Goal: Task Accomplishment & Management: Complete application form

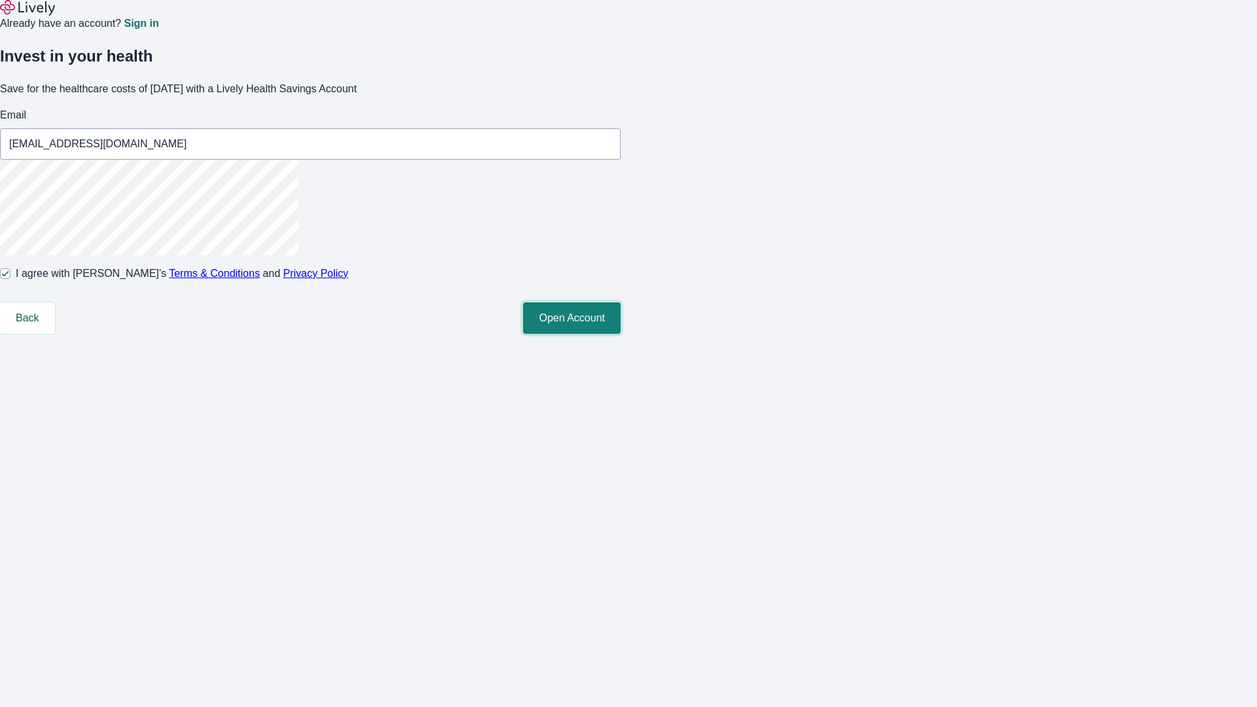
click at [620, 334] on button "Open Account" at bounding box center [572, 317] width 98 height 31
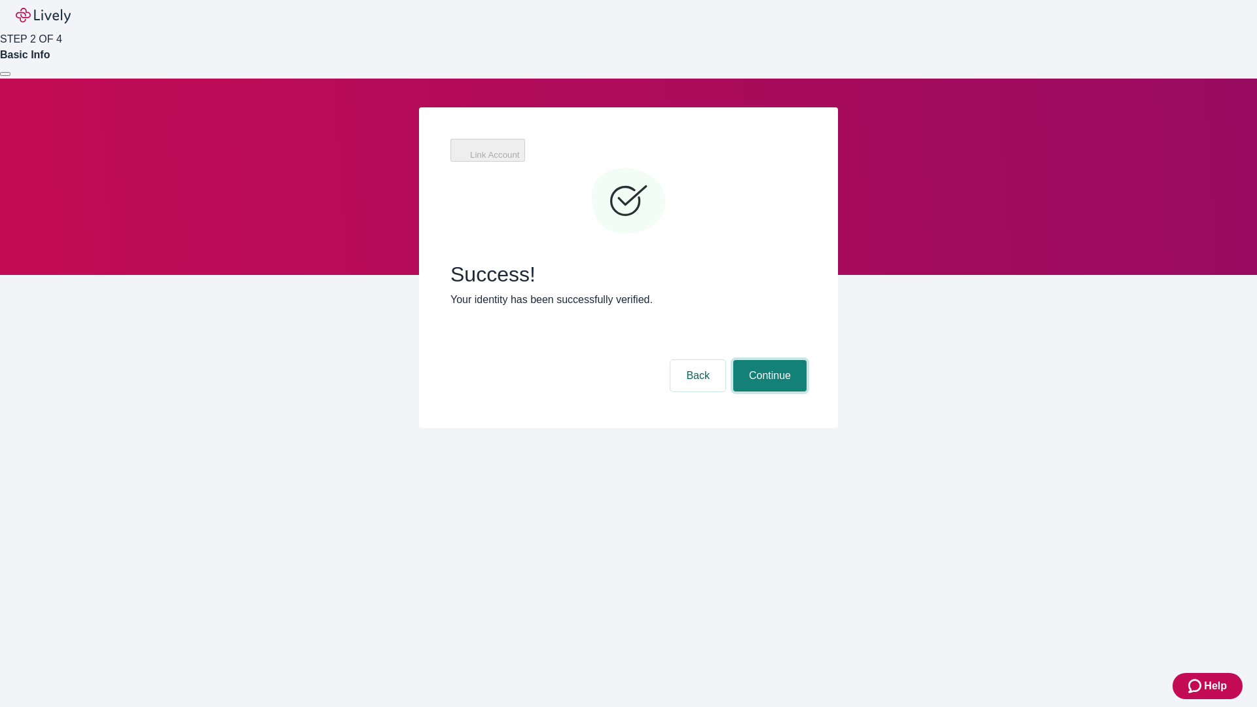
click at [768, 360] on button "Continue" at bounding box center [769, 375] width 73 height 31
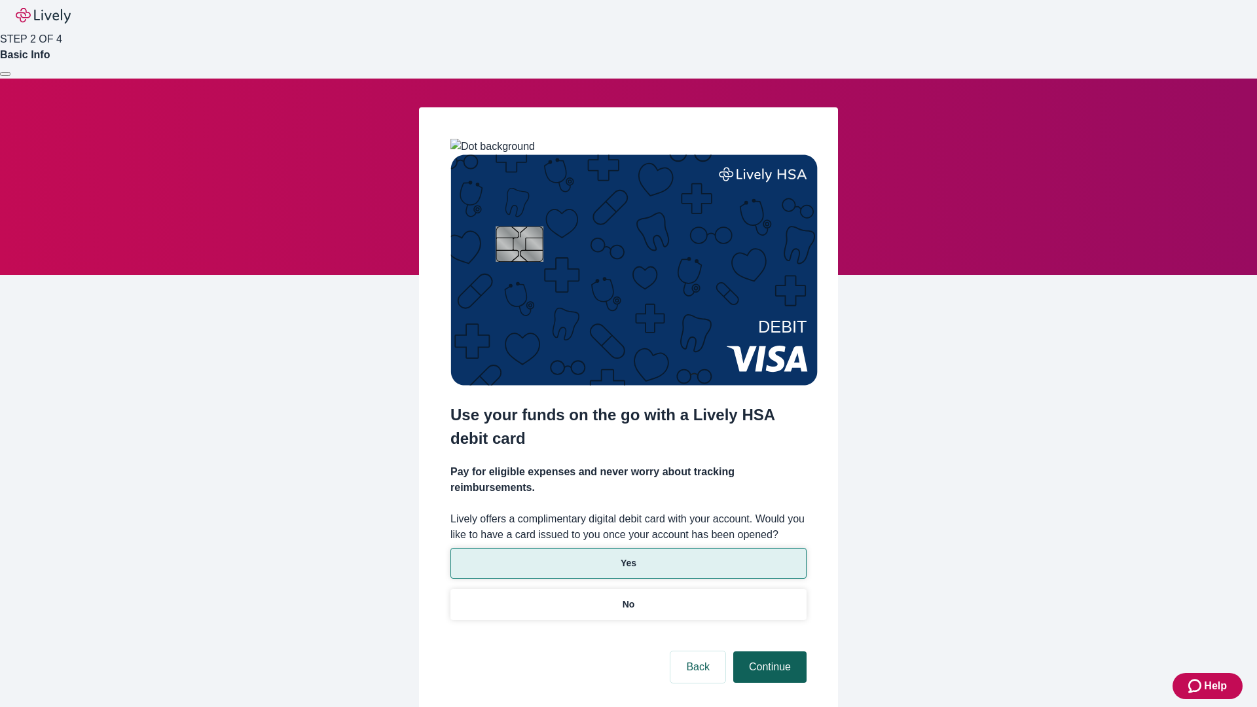
click at [628, 556] on p "Yes" at bounding box center [628, 563] width 16 height 14
click at [768, 651] on button "Continue" at bounding box center [769, 666] width 73 height 31
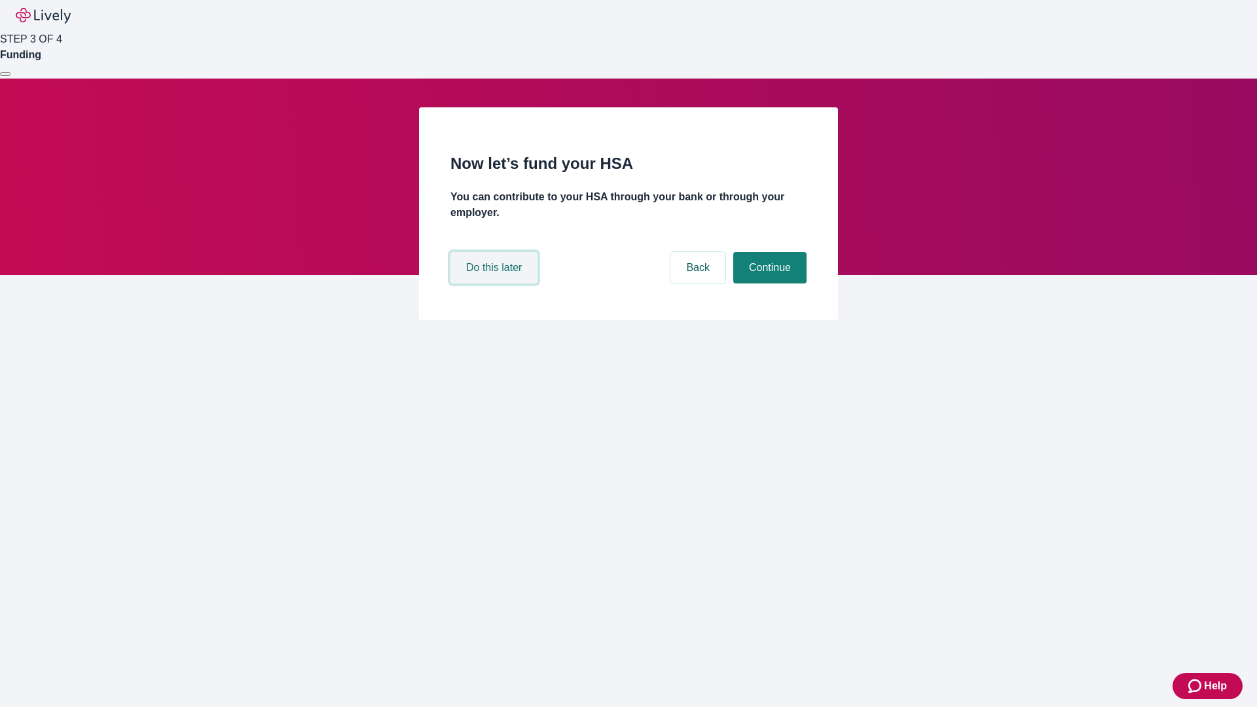
click at [495, 283] on button "Do this later" at bounding box center [493, 267] width 87 height 31
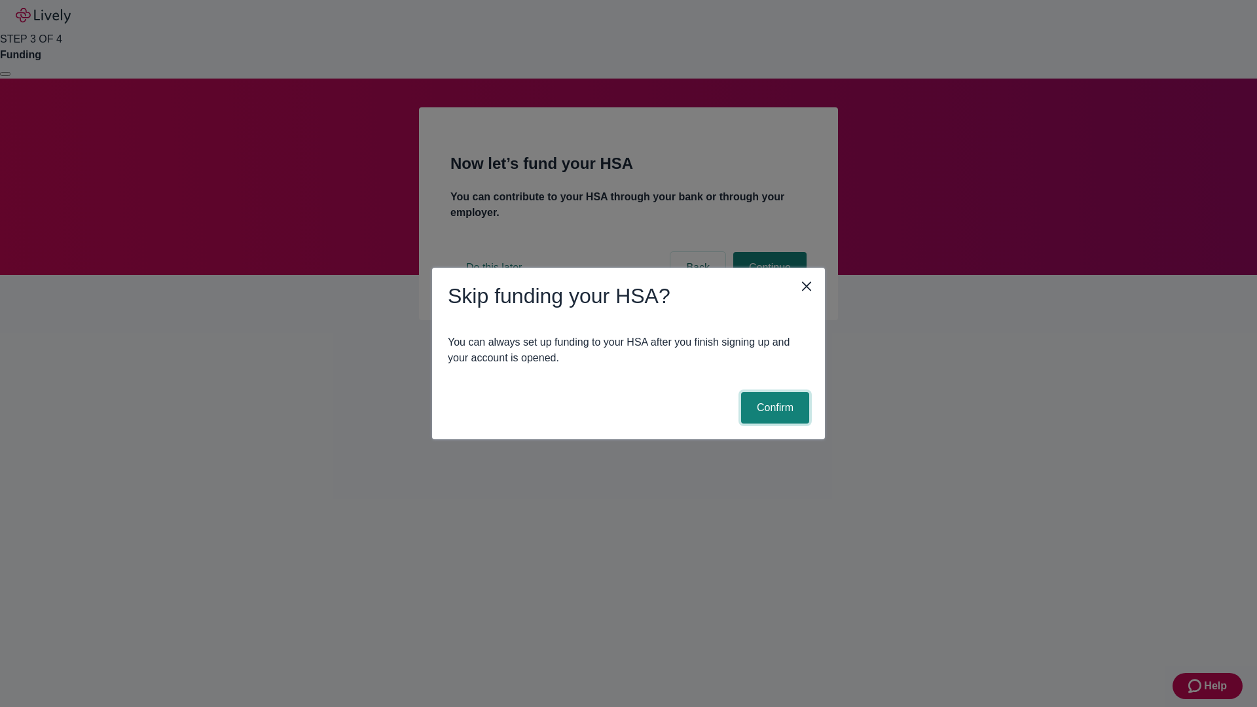
click at [773, 408] on button "Confirm" at bounding box center [775, 407] width 68 height 31
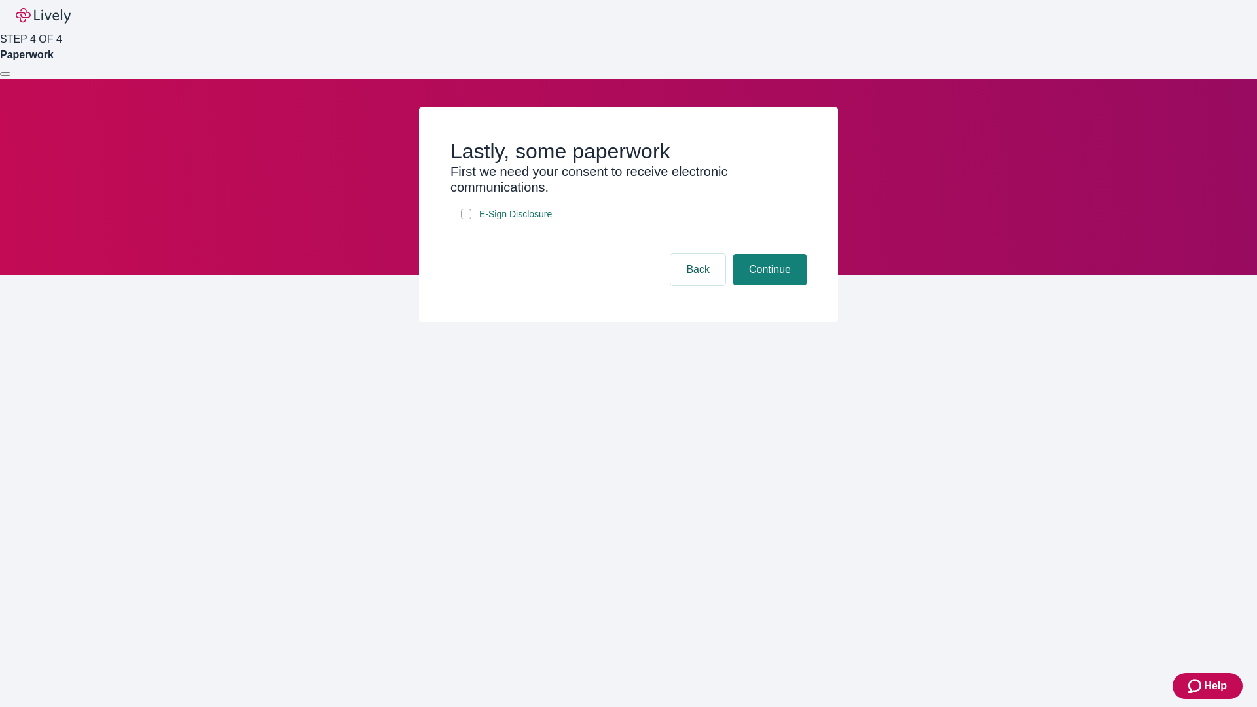
click at [466, 219] on input "E-Sign Disclosure" at bounding box center [466, 214] width 10 height 10
checkbox input "true"
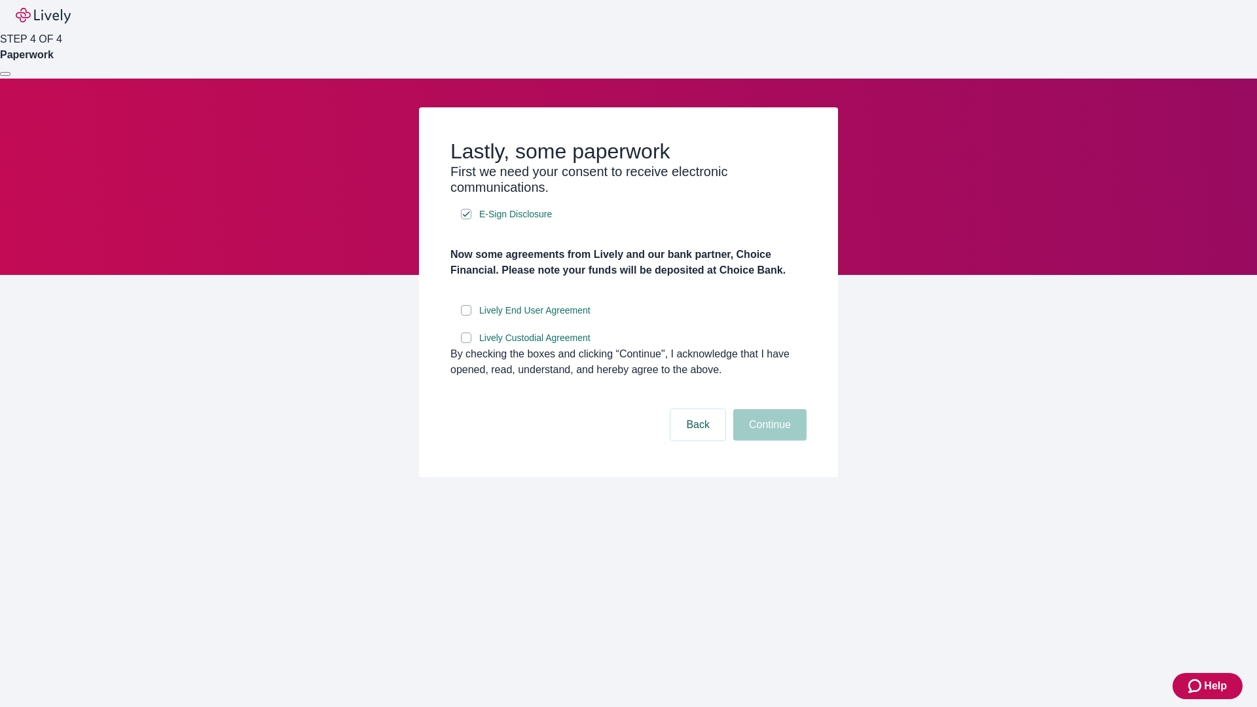
click at [466, 315] on input "Lively End User Agreement" at bounding box center [466, 310] width 10 height 10
checkbox input "true"
click at [466, 343] on input "Lively Custodial Agreement" at bounding box center [466, 337] width 10 height 10
checkbox input "true"
click at [768, 440] on button "Continue" at bounding box center [769, 424] width 73 height 31
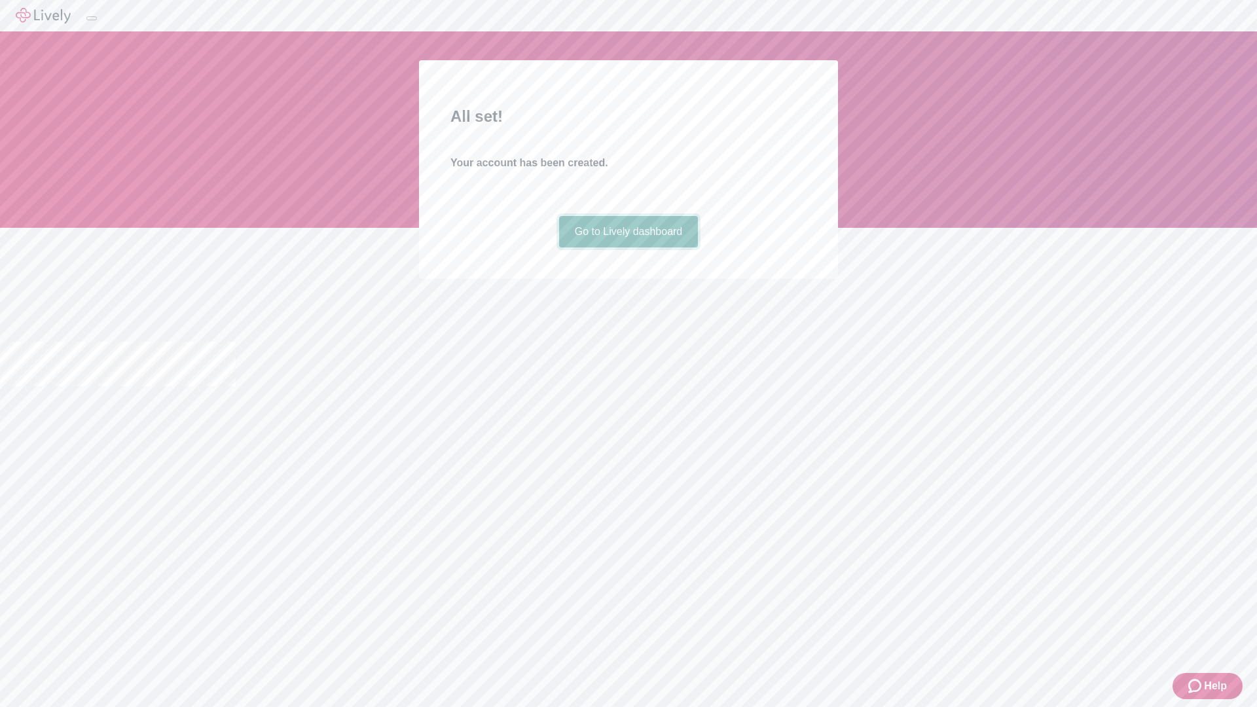
click at [628, 247] on link "Go to Lively dashboard" at bounding box center [628, 231] width 139 height 31
